Goal: Information Seeking & Learning: Learn about a topic

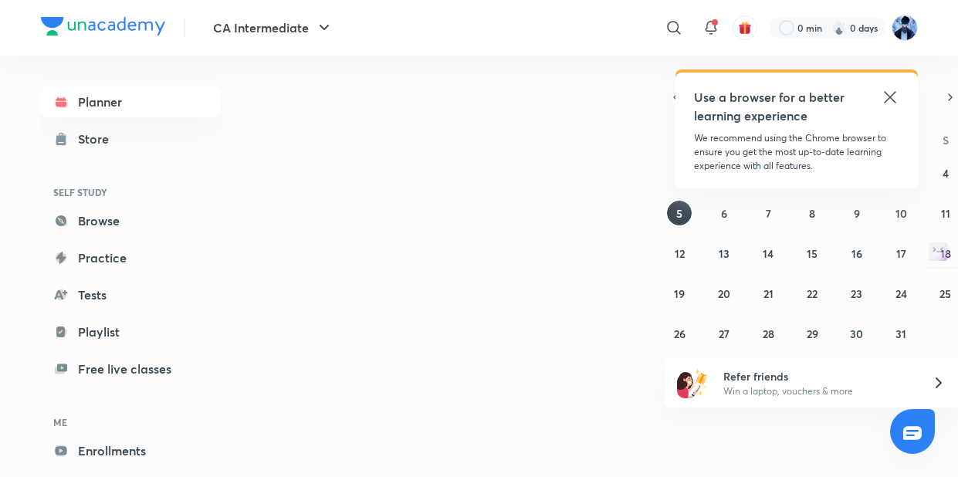
click at [893, 99] on icon at bounding box center [890, 97] width 19 height 19
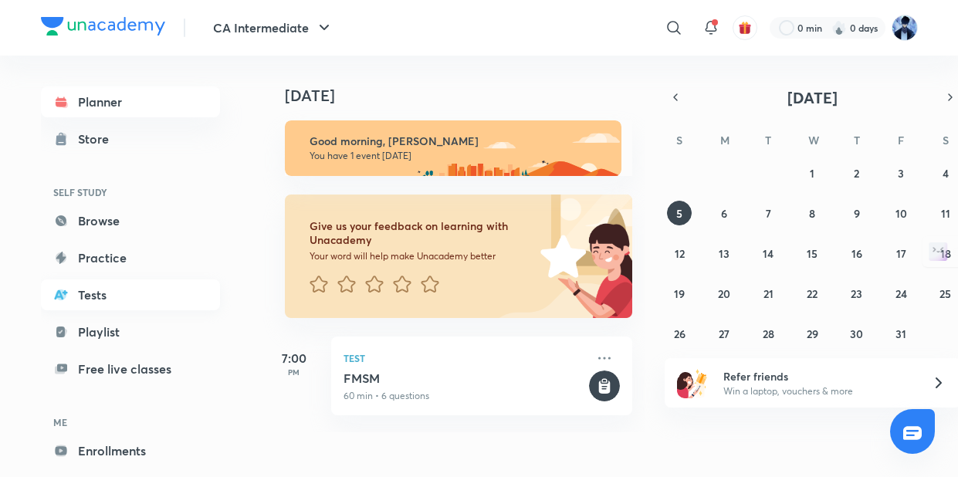
scroll to position [69, 0]
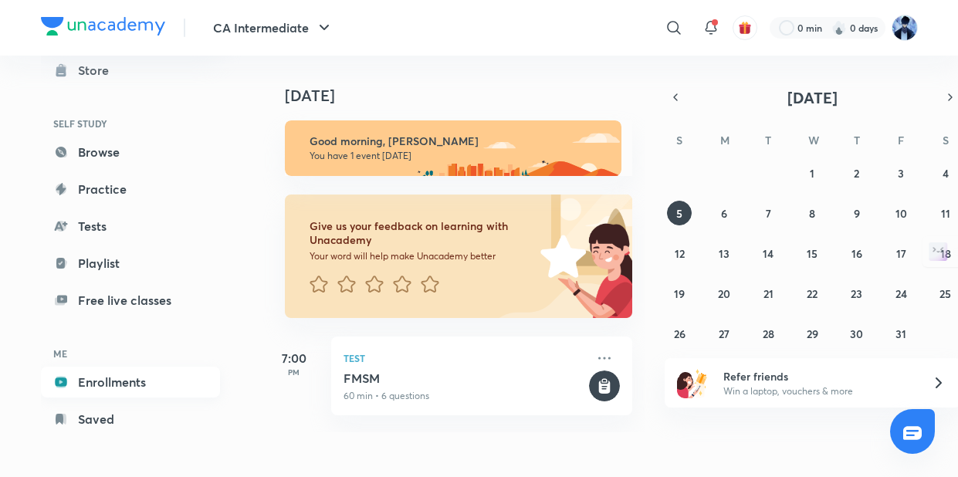
click at [128, 376] on link "Enrollments" at bounding box center [130, 382] width 179 height 31
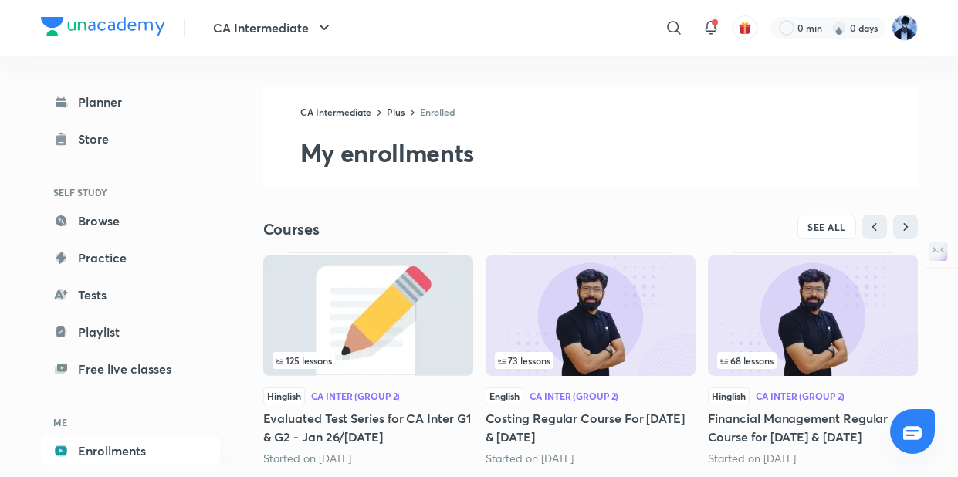
scroll to position [42, 0]
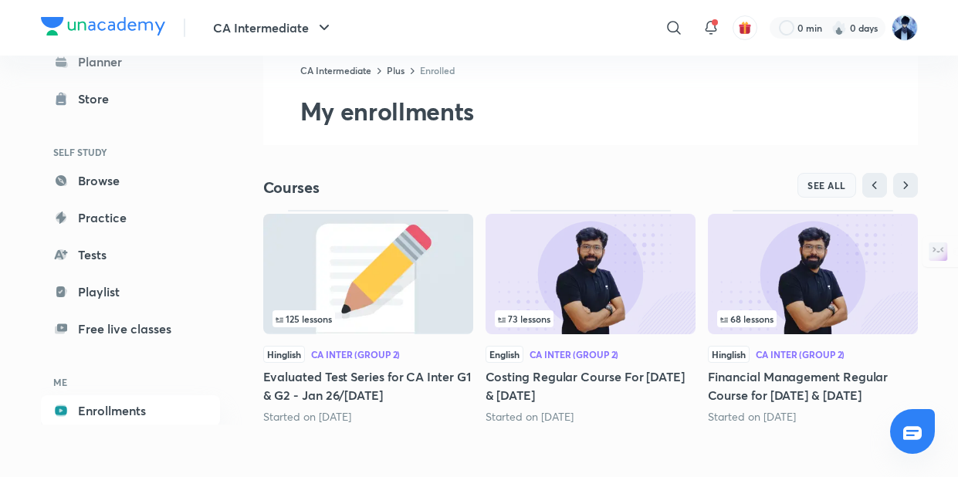
click at [837, 182] on span "SEE ALL" at bounding box center [827, 185] width 39 height 11
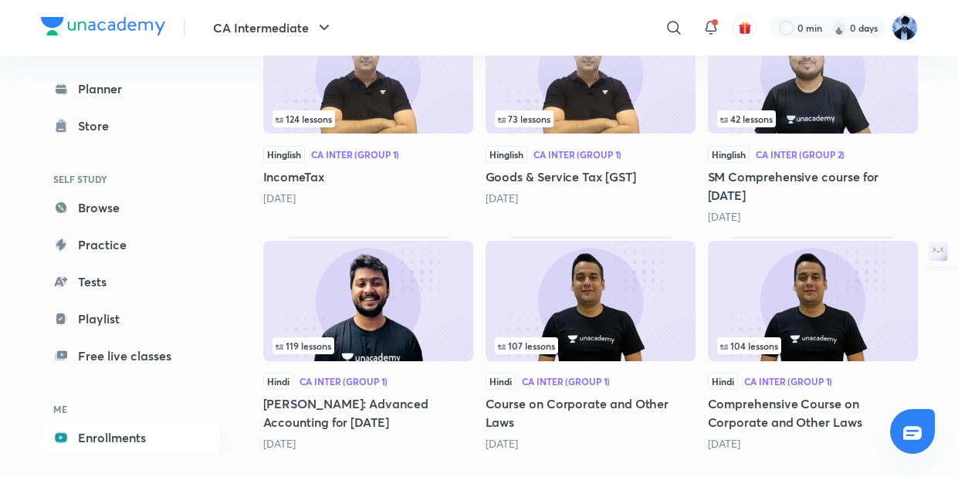
scroll to position [517, 0]
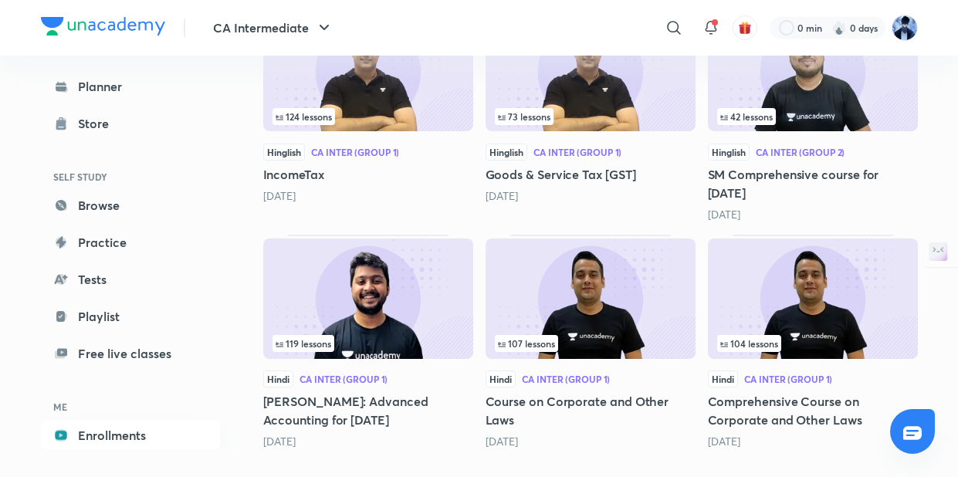
click at [419, 401] on h5 "[PERSON_NAME]: Advanced Accounting for [DATE]" at bounding box center [368, 410] width 210 height 37
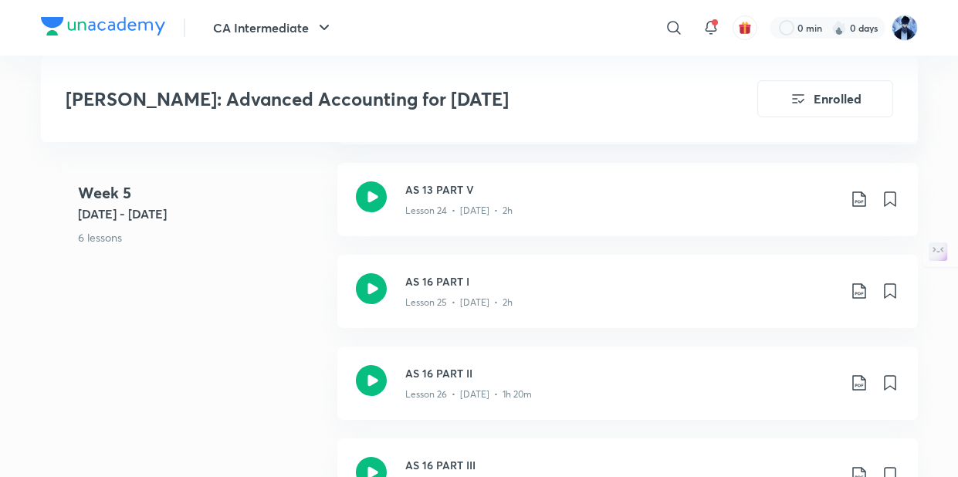
scroll to position [3347, 0]
click at [379, 279] on icon at bounding box center [370, 288] width 31 height 31
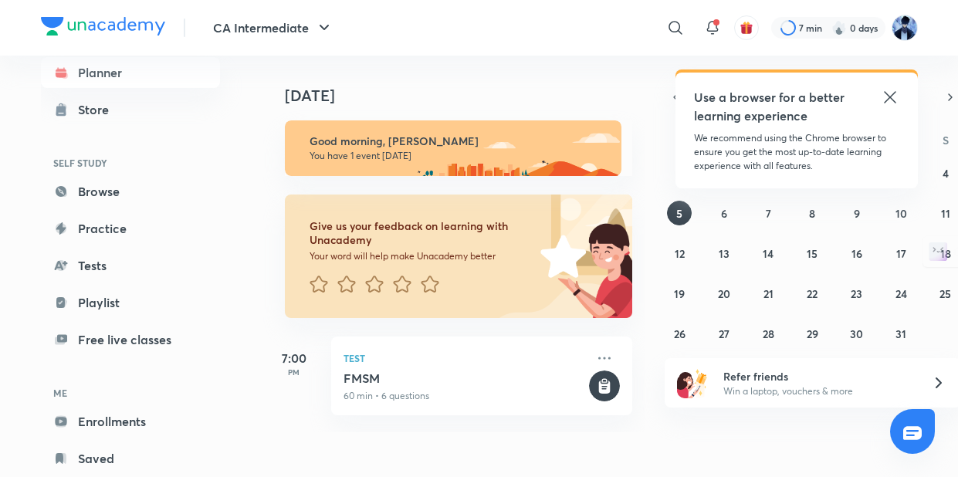
scroll to position [30, 0]
click at [139, 423] on link "Enrollments" at bounding box center [130, 420] width 179 height 31
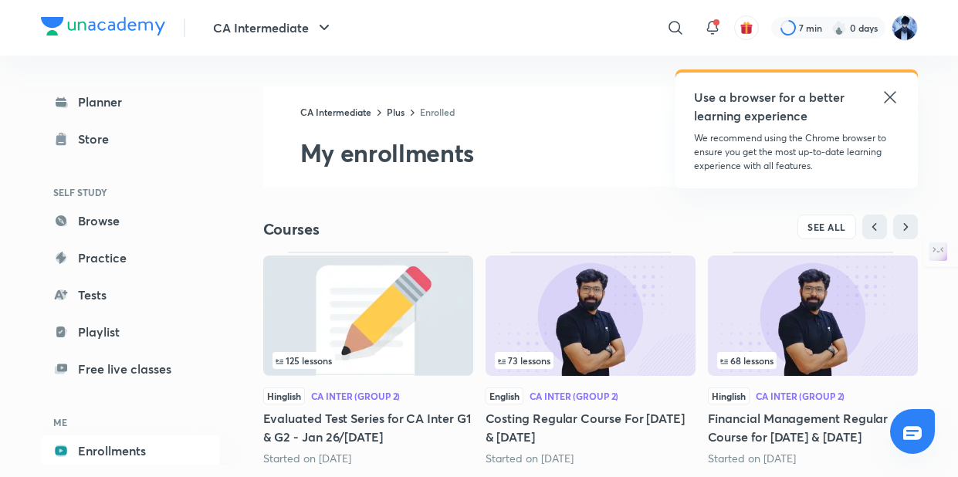
click at [889, 99] on icon at bounding box center [890, 97] width 19 height 19
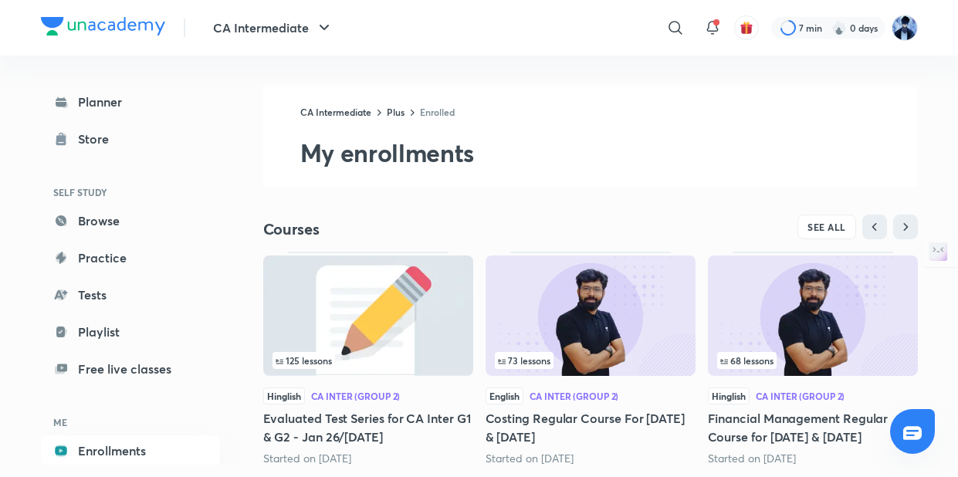
scroll to position [42, 0]
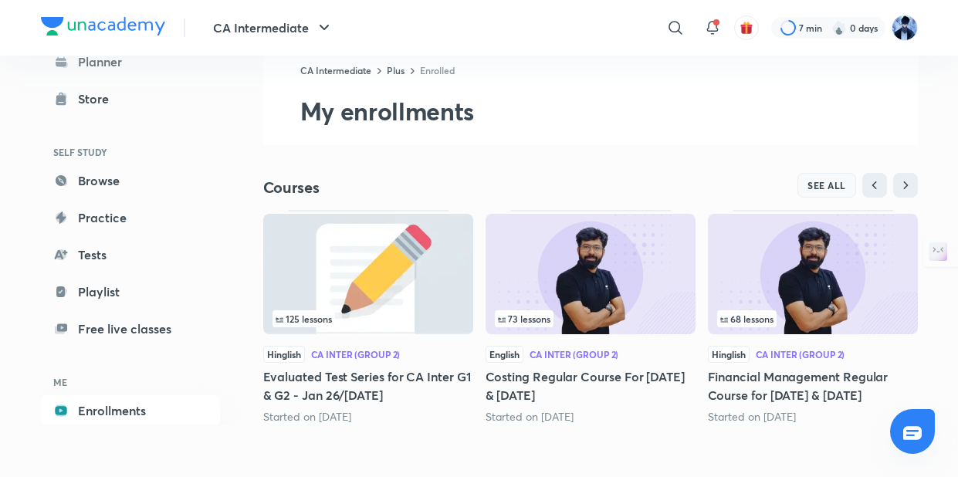
click at [810, 185] on span "SEE ALL" at bounding box center [827, 185] width 39 height 11
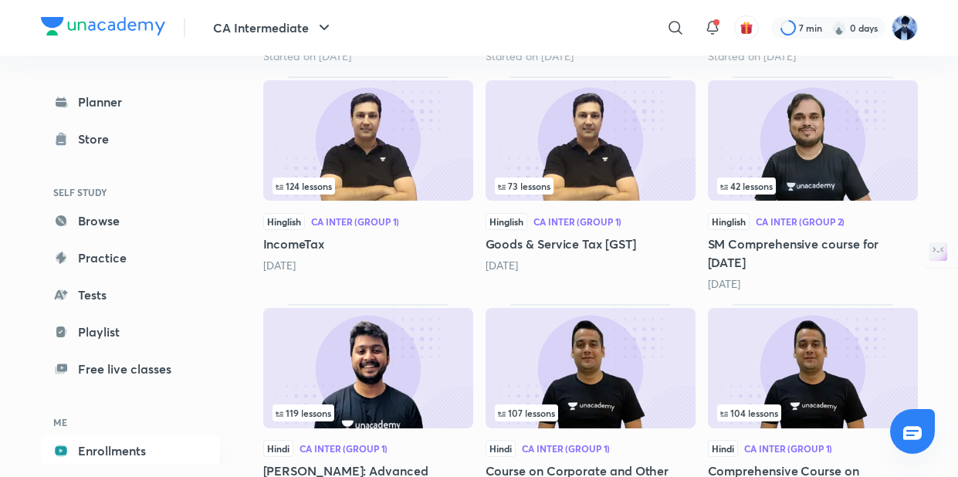
scroll to position [517, 0]
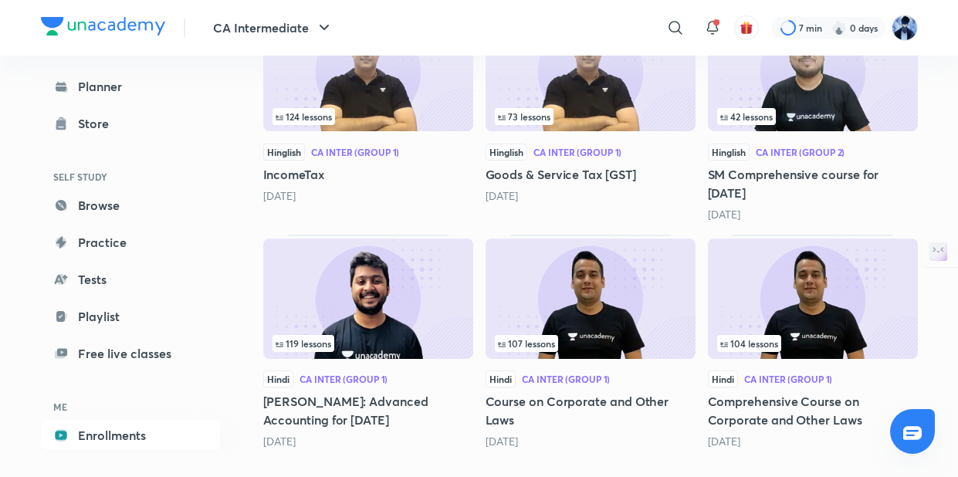
click at [415, 408] on h5 "[PERSON_NAME]: Advanced Accounting for [DATE]" at bounding box center [368, 410] width 210 height 37
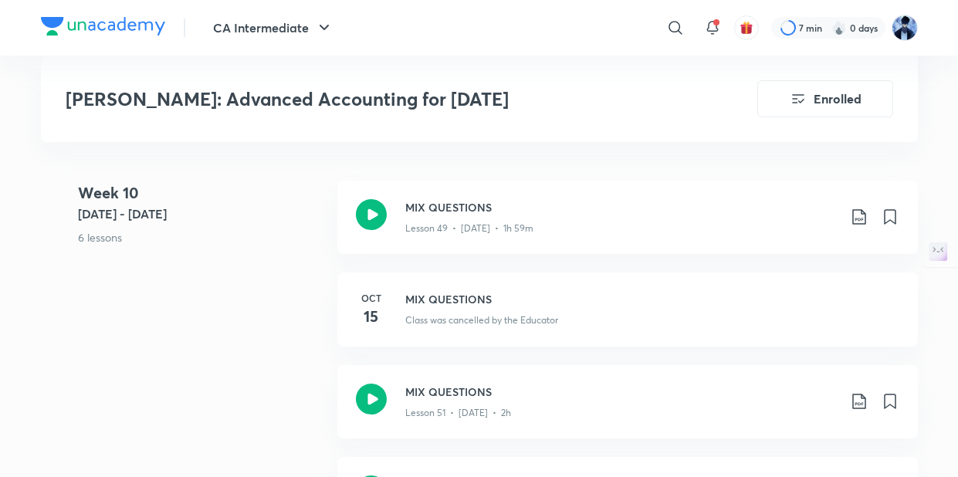
scroll to position [6199, 0]
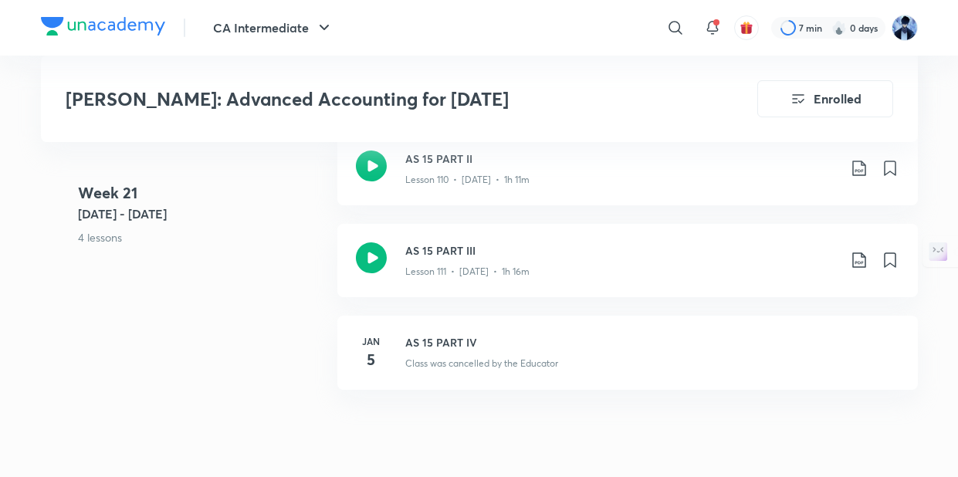
scroll to position [12594, 0]
